Goal: Task Accomplishment & Management: Use online tool/utility

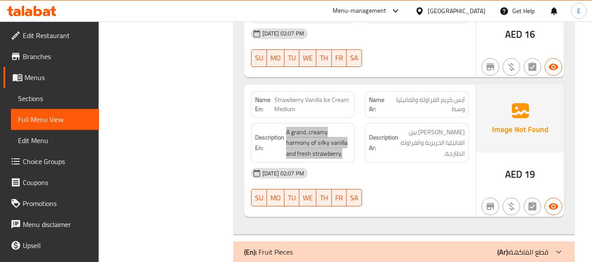
scroll to position [6349, 0]
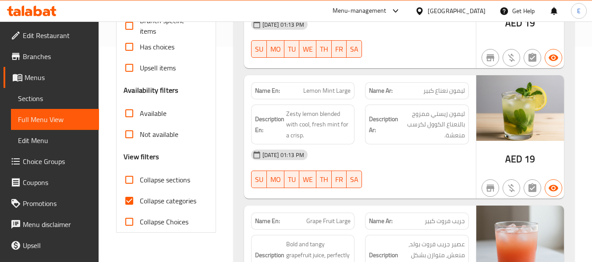
scroll to position [219, 0]
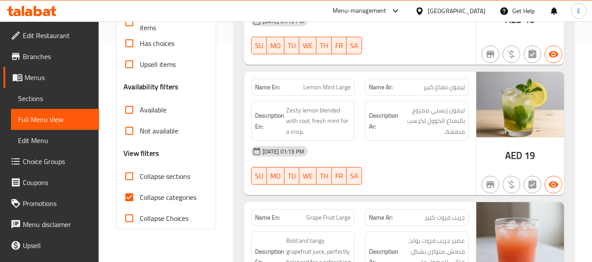
click at [137, 193] on input "Collapse categories" at bounding box center [129, 197] width 21 height 21
checkbox input "false"
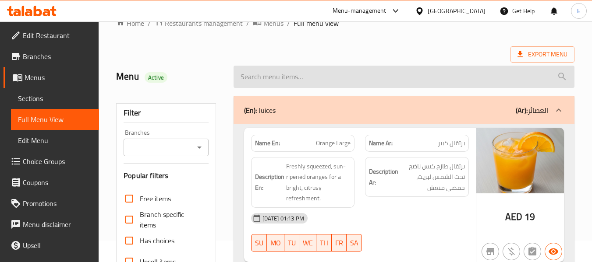
scroll to position [0, 0]
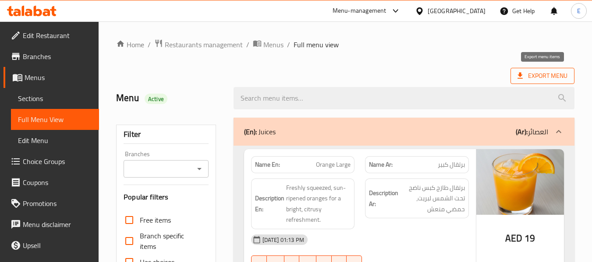
click at [522, 81] on span "Export Menu" at bounding box center [542, 76] width 64 height 16
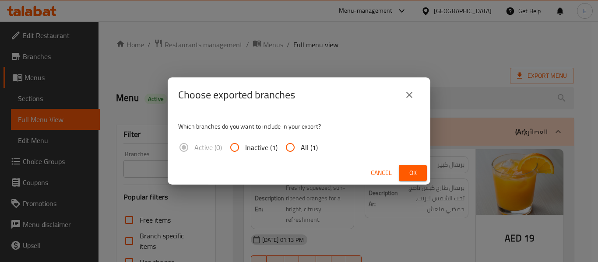
click at [289, 151] on input "All (1)" at bounding box center [290, 147] width 21 height 21
radio input "true"
click at [412, 174] on span "Ok" at bounding box center [413, 173] width 14 height 11
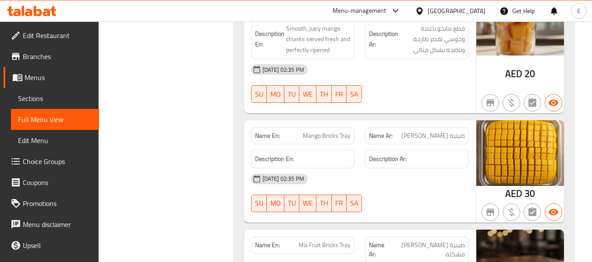
scroll to position [9983, 0]
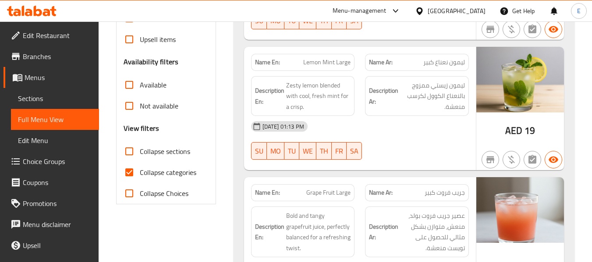
scroll to position [263, 0]
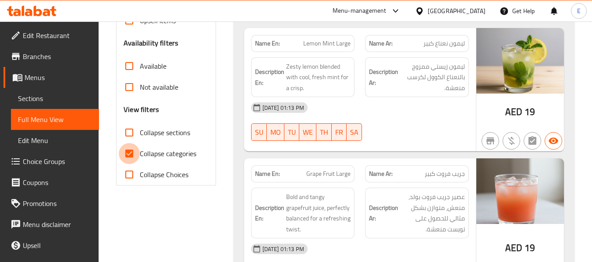
click at [127, 155] on input "Collapse categories" at bounding box center [129, 153] width 21 height 21
checkbox input "false"
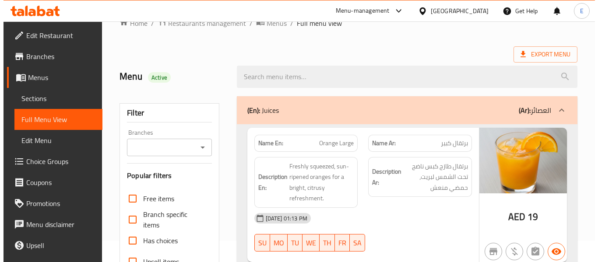
scroll to position [0, 0]
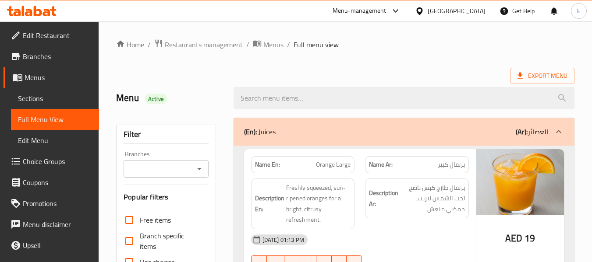
click at [423, 73] on div "Export Menu" at bounding box center [345, 76] width 458 height 16
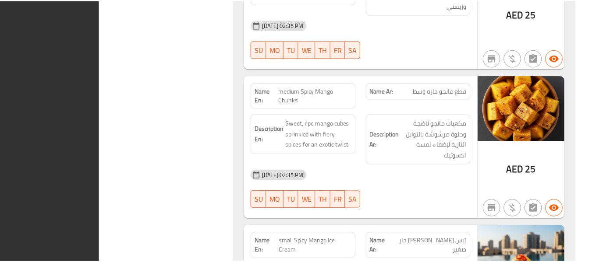
scroll to position [18972, 0]
